Goal: Task Accomplishment & Management: Use online tool/utility

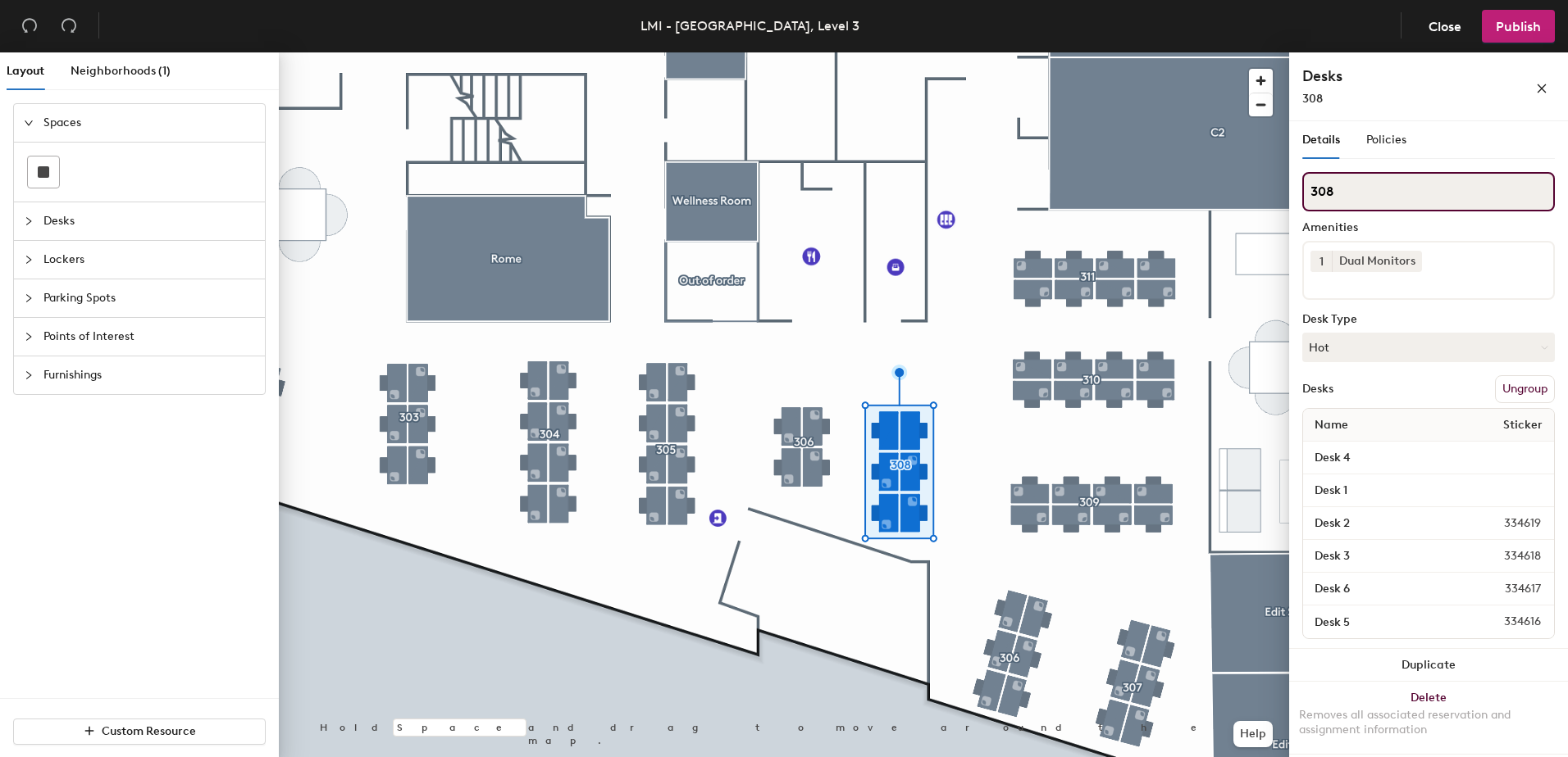
click at [1347, 187] on input "308" at bounding box center [1428, 191] width 252 height 40
type input "307"
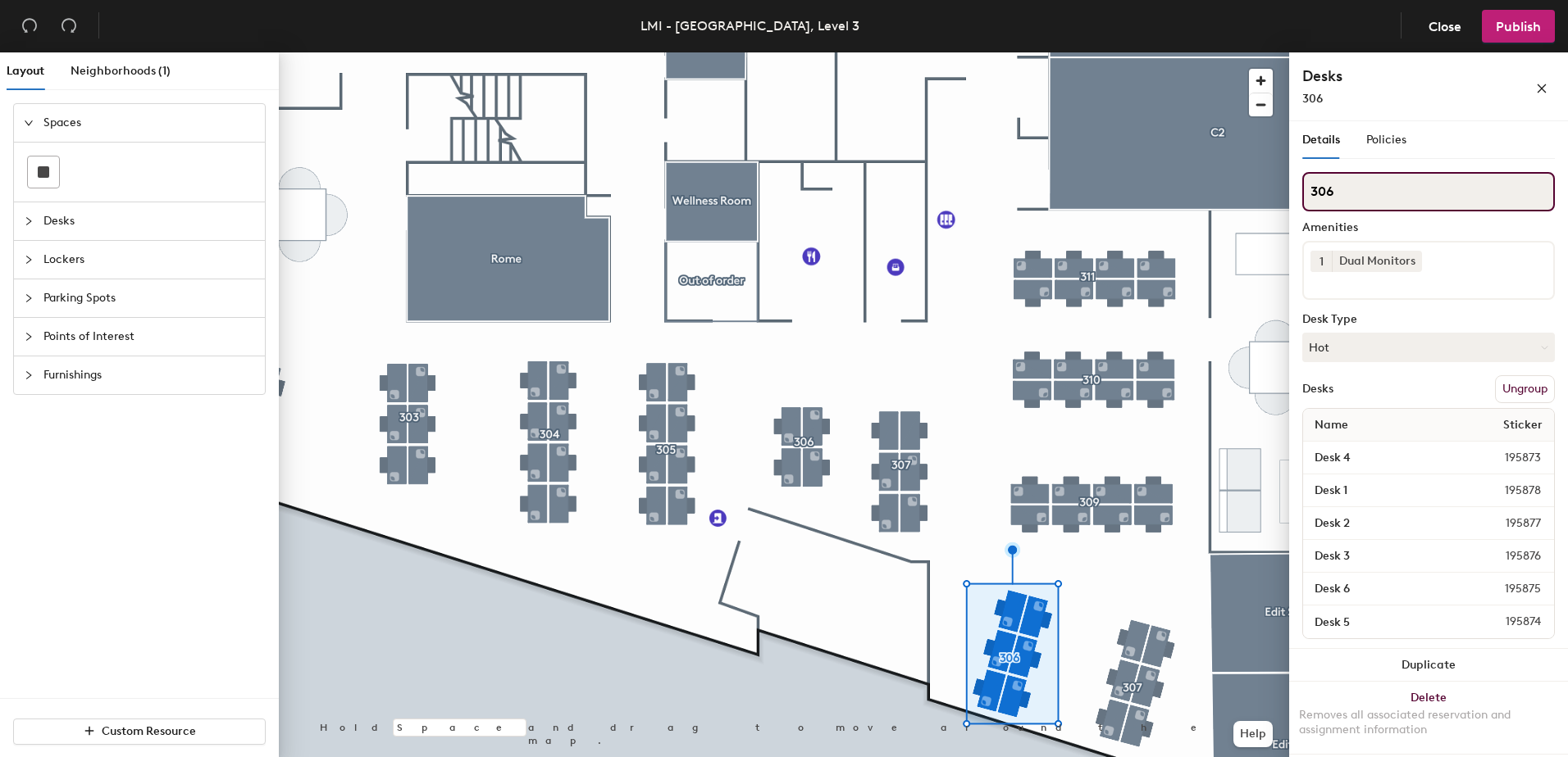
click at [1338, 189] on input "306" at bounding box center [1428, 191] width 252 height 40
type input "308"
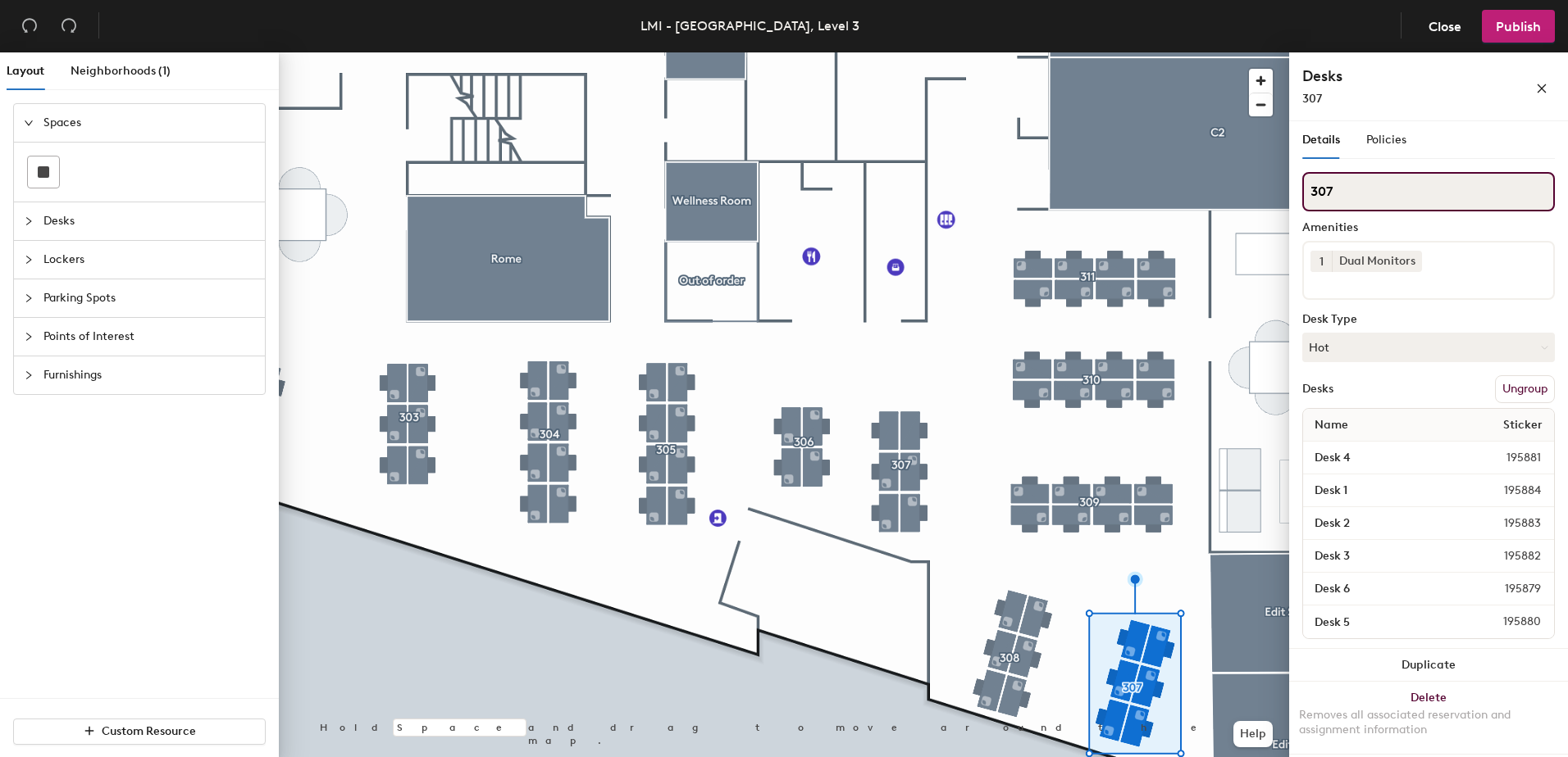
drag, startPoint x: 1318, startPoint y: 191, endPoint x: 1335, endPoint y: 192, distance: 17.0
click at [1335, 192] on input "307" at bounding box center [1428, 191] width 252 height 40
type input "312"
click at [1072, 52] on div at bounding box center [784, 52] width 1011 height 0
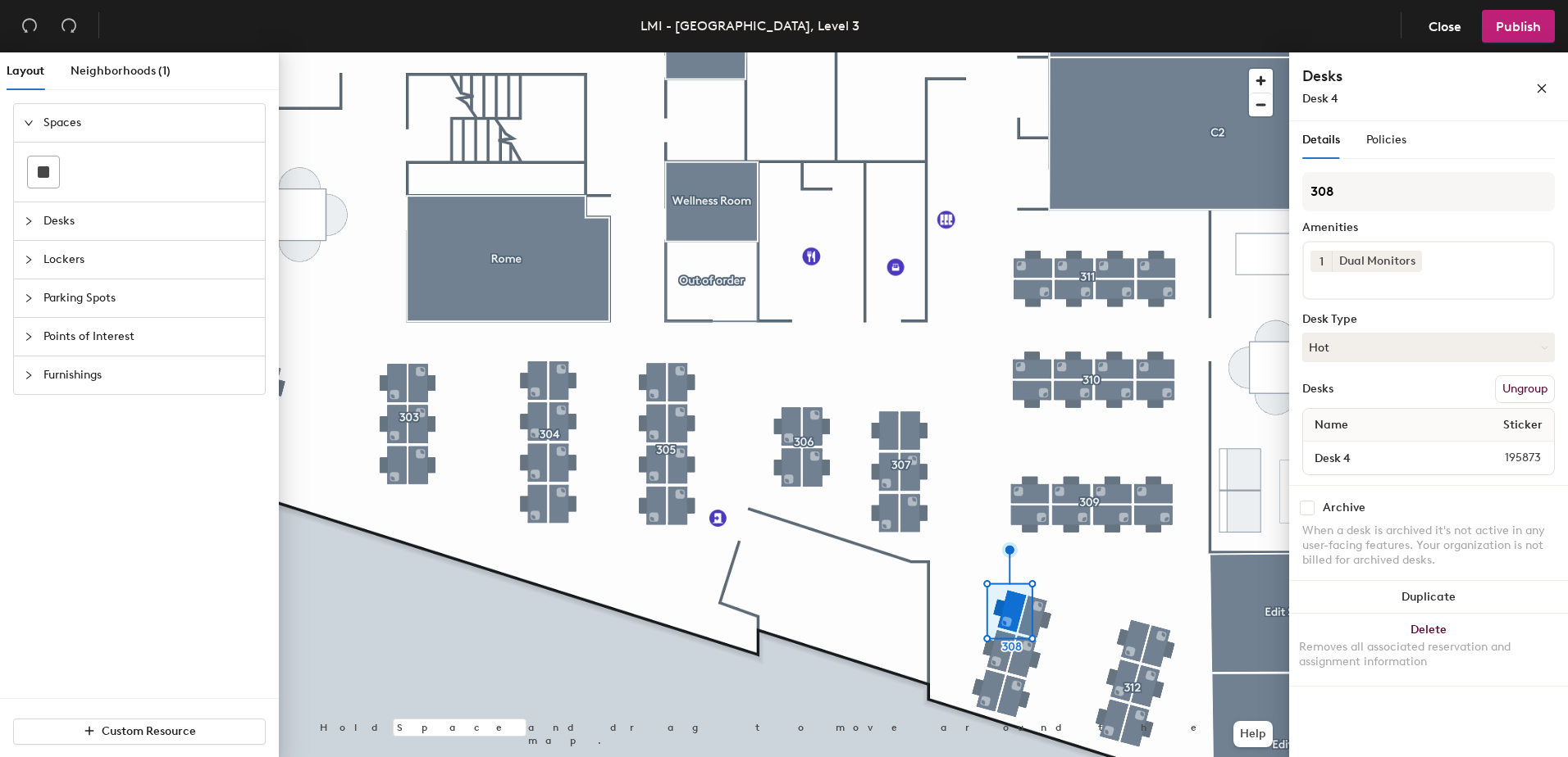
click at [998, 52] on div at bounding box center [784, 52] width 1011 height 0
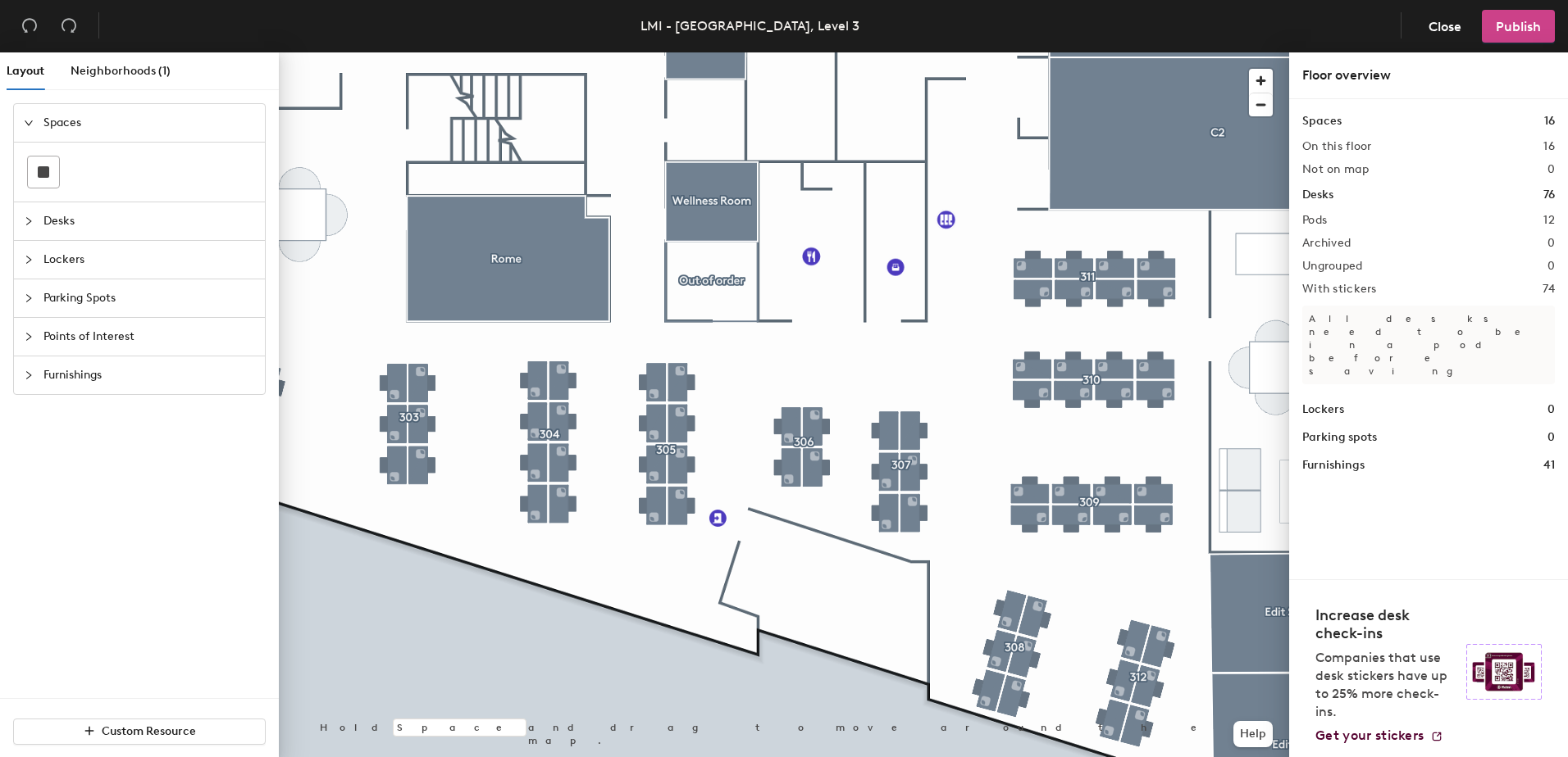
click at [1530, 17] on button "Publish" at bounding box center [1519, 26] width 73 height 33
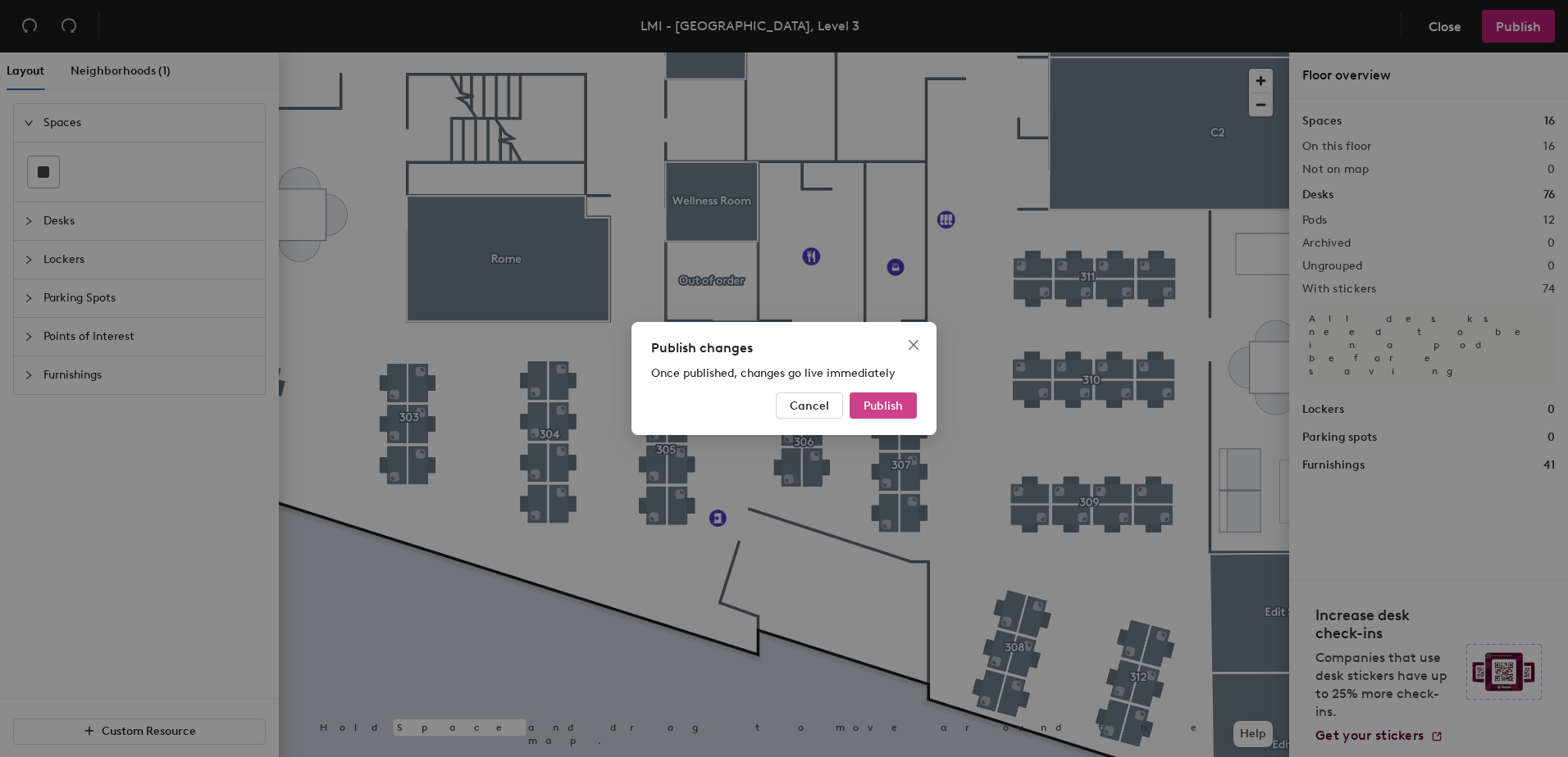
click at [886, 403] on span "Publish" at bounding box center [883, 406] width 40 height 14
